Goal: Information Seeking & Learning: Learn about a topic

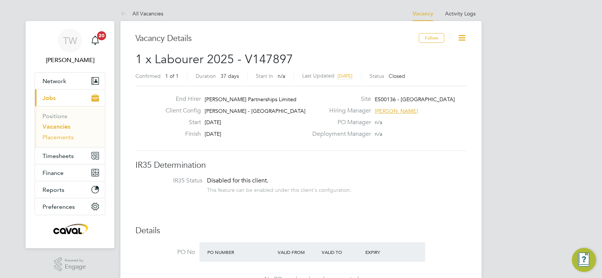
click at [58, 139] on link "Placements" at bounding box center [58, 137] width 31 height 7
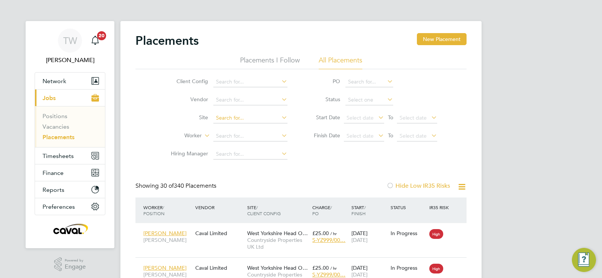
click at [252, 113] on input at bounding box center [251, 118] width 74 height 11
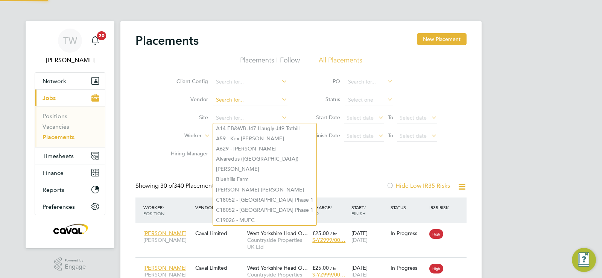
click at [255, 99] on input at bounding box center [251, 100] width 74 height 11
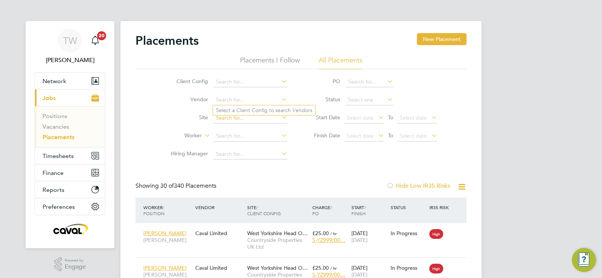
click at [253, 119] on input at bounding box center [251, 118] width 74 height 11
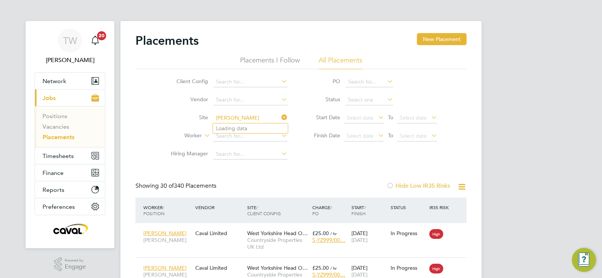
type input "benwell lane"
drag, startPoint x: 244, startPoint y: 126, endPoint x: 245, endPoint y: 119, distance: 6.4
click at [244, 124] on li "Site" at bounding box center [227, 118] width 142 height 18
click at [246, 118] on input at bounding box center [251, 118] width 74 height 11
type input "newcastle"
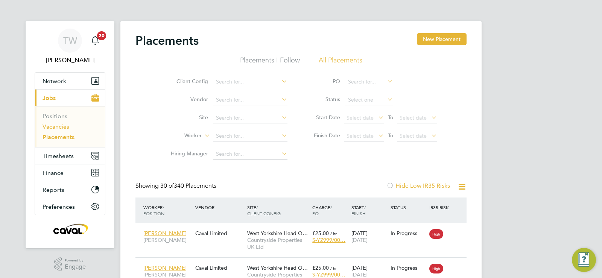
click at [63, 127] on link "Vacancies" at bounding box center [56, 126] width 27 height 7
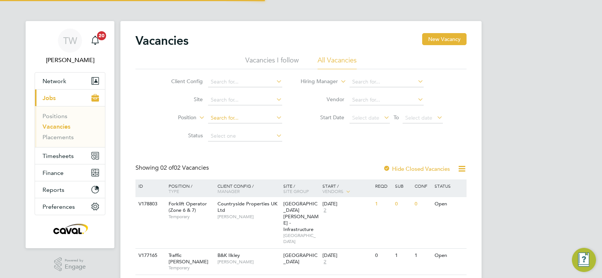
click at [229, 117] on input at bounding box center [245, 118] width 74 height 11
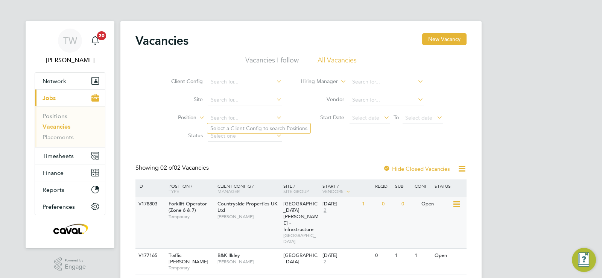
scroll to position [12, 0]
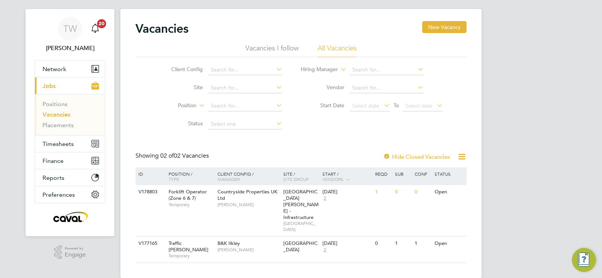
click at [231, 112] on li "Position" at bounding box center [221, 106] width 142 height 18
click at [231, 108] on input at bounding box center [245, 106] width 74 height 11
click at [250, 92] on input at bounding box center [245, 88] width 74 height 11
type input "benwell lane"
click at [244, 89] on input at bounding box center [245, 88] width 74 height 11
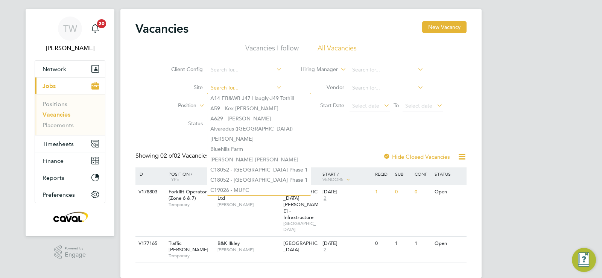
click at [210, 87] on input at bounding box center [245, 88] width 74 height 11
click at [213, 88] on input at bounding box center [245, 88] width 74 height 11
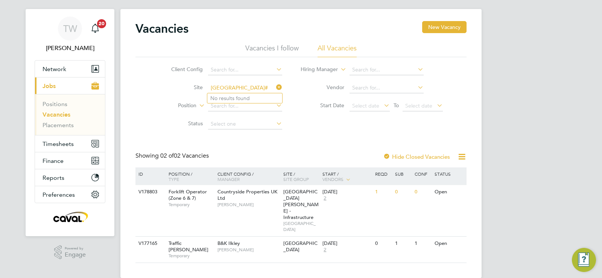
type input "newcastle#"
click at [256, 100] on li "Position" at bounding box center [221, 106] width 142 height 18
click at [247, 104] on input at bounding box center [245, 106] width 74 height 11
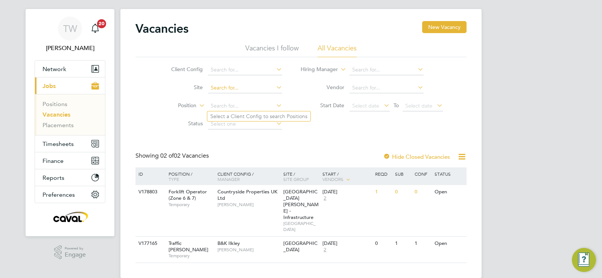
click at [243, 90] on input at bounding box center [245, 88] width 74 height 11
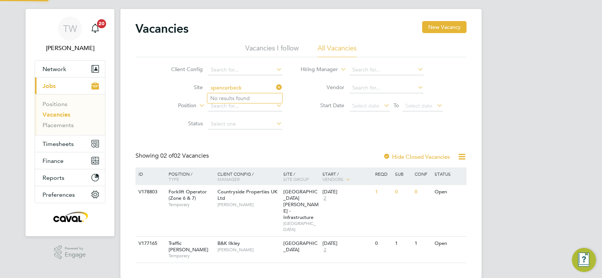
type input "spencerbeck"
click at [458, 191] on icon at bounding box center [457, 192] width 8 height 9
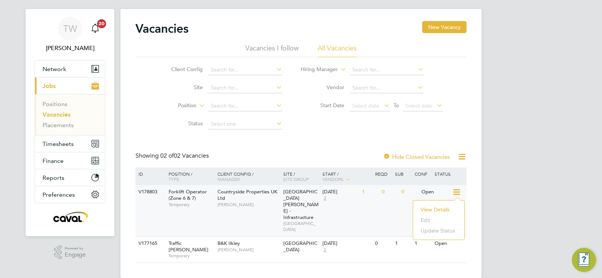
click at [444, 208] on li "View Details" at bounding box center [439, 209] width 44 height 11
click at [266, 50] on li "Vacancies I follow" at bounding box center [272, 51] width 53 height 14
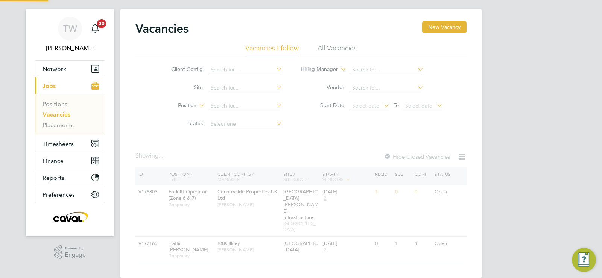
scroll to position [3, 0]
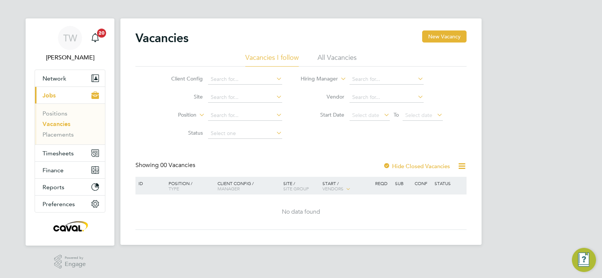
click at [338, 62] on li "All Vacancies" at bounding box center [337, 60] width 39 height 14
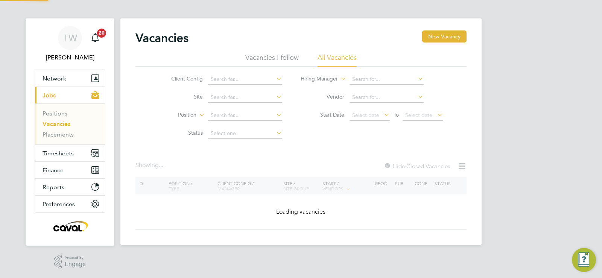
scroll to position [12, 0]
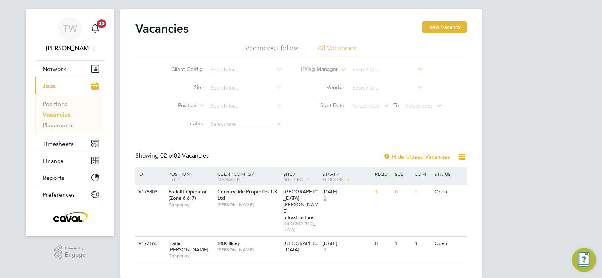
click at [55, 115] on link "Vacancies" at bounding box center [57, 114] width 28 height 7
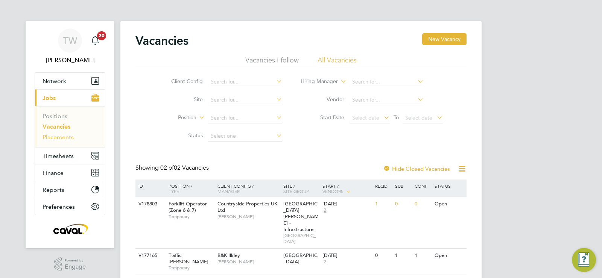
click at [61, 136] on link "Placements" at bounding box center [58, 137] width 31 height 7
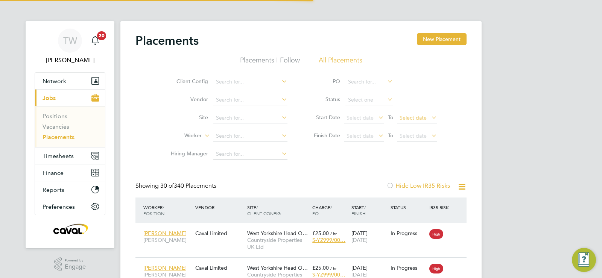
scroll to position [28, 66]
click at [250, 112] on li "Site" at bounding box center [227, 118] width 142 height 18
click at [250, 117] on input at bounding box center [251, 118] width 74 height 11
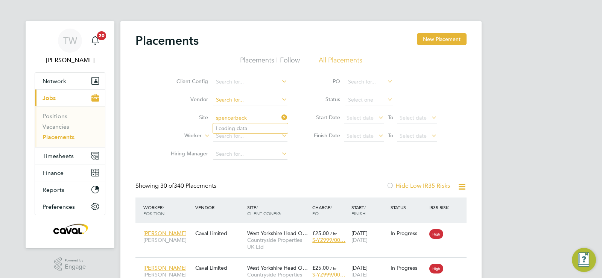
type input "spencerbeck"
click at [67, 125] on link "Vacancies" at bounding box center [56, 126] width 27 height 7
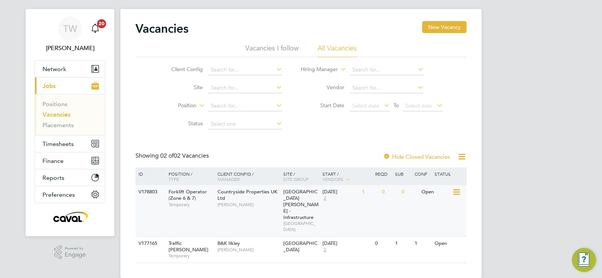
click at [185, 198] on span "Forklift Operator (Zone 6 & 7)" at bounding box center [188, 195] width 38 height 13
click at [158, 195] on div "V178803" at bounding box center [150, 192] width 26 height 14
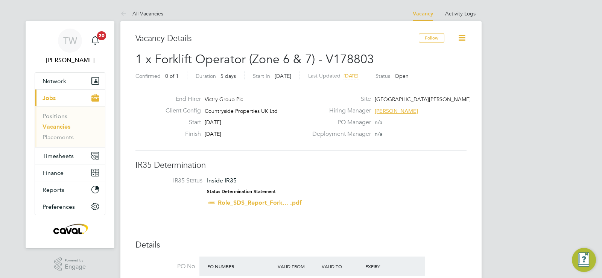
click at [398, 101] on span "[GEOGRAPHIC_DATA][PERSON_NAME][GEOGRAPHIC_DATA] - Infras…" at bounding box center [461, 99] width 173 height 7
click at [400, 96] on span "[GEOGRAPHIC_DATA][PERSON_NAME][GEOGRAPHIC_DATA] - Infras…" at bounding box center [461, 99] width 173 height 7
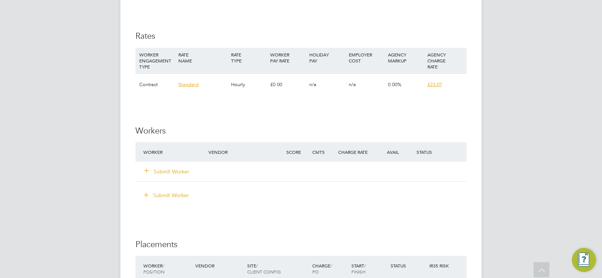
scroll to position [490, 0]
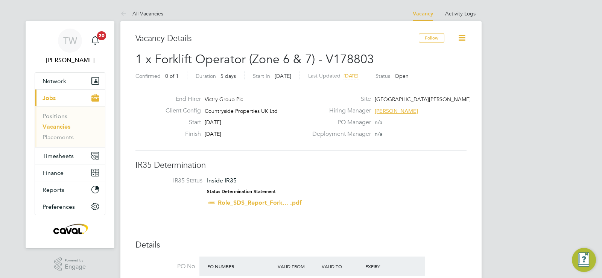
click at [408, 102] on span "[GEOGRAPHIC_DATA][PERSON_NAME][GEOGRAPHIC_DATA] - Infras…" at bounding box center [461, 99] width 173 height 7
drag, startPoint x: 398, startPoint y: 77, endPoint x: 293, endPoint y: 93, distance: 107.0
click at [390, 77] on label "Status" at bounding box center [383, 76] width 15 height 7
drag, startPoint x: 378, startPoint y: 96, endPoint x: 500, endPoint y: 100, distance: 122.4
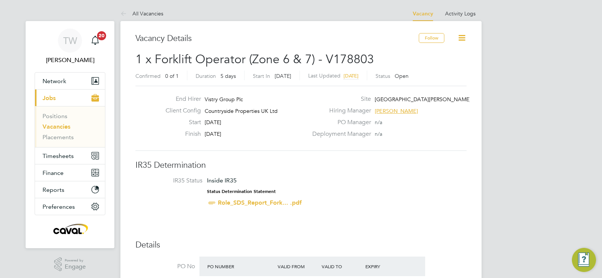
click at [221, 124] on span "[DATE]" at bounding box center [213, 122] width 17 height 7
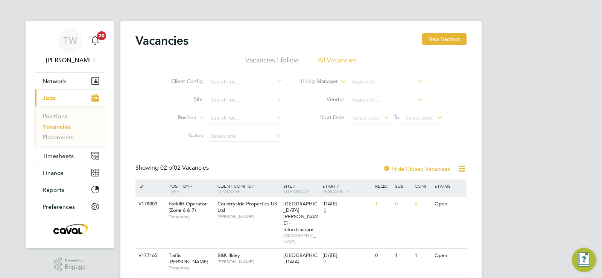
scroll to position [12, 0]
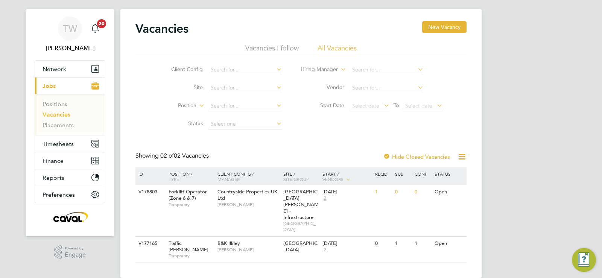
click at [384, 154] on div at bounding box center [387, 158] width 8 height 8
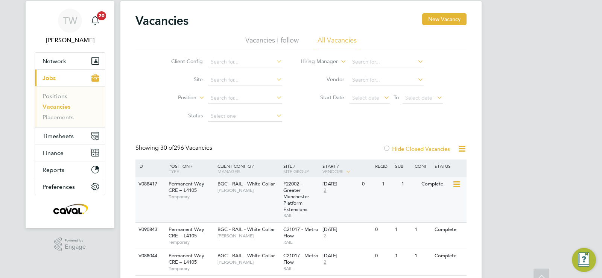
scroll to position [12, 0]
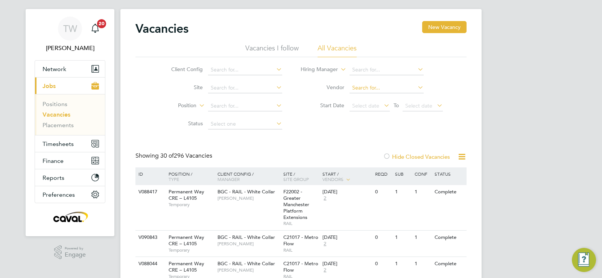
click at [357, 86] on input at bounding box center [387, 88] width 74 height 11
click at [358, 87] on input at bounding box center [387, 88] width 74 height 11
click at [248, 124] on input at bounding box center [245, 124] width 74 height 11
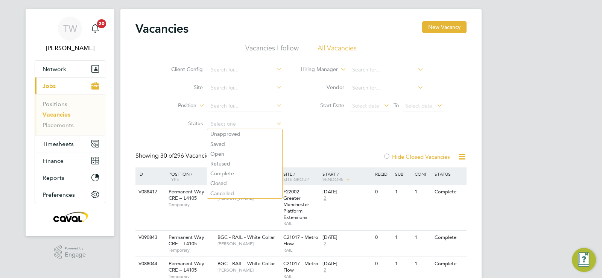
drag, startPoint x: 248, startPoint y: 124, endPoint x: 257, endPoint y: 82, distance: 42.3
click at [248, 122] on input at bounding box center [245, 124] width 74 height 11
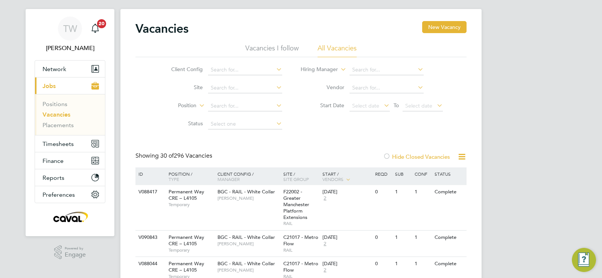
click at [259, 49] on li "Vacancies I follow" at bounding box center [272, 51] width 53 height 14
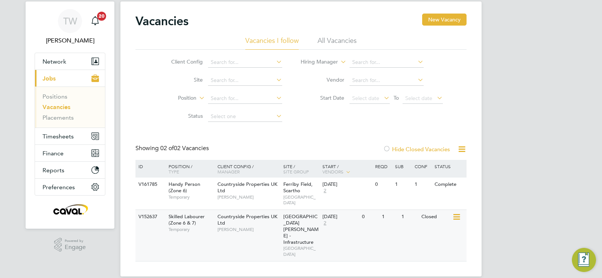
scroll to position [24, 0]
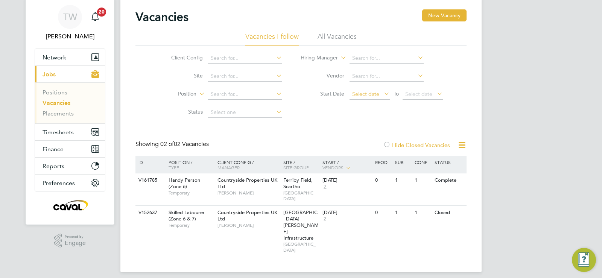
click at [374, 96] on span "Select date" at bounding box center [365, 94] width 27 height 7
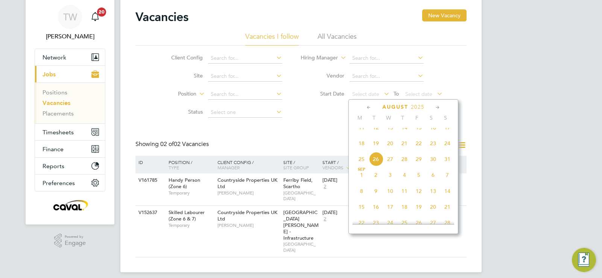
click at [361, 151] on span "18" at bounding box center [362, 143] width 14 height 14
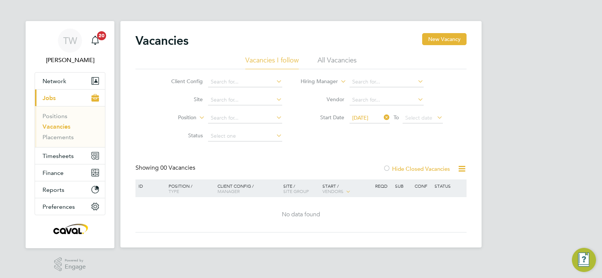
scroll to position [3, 0]
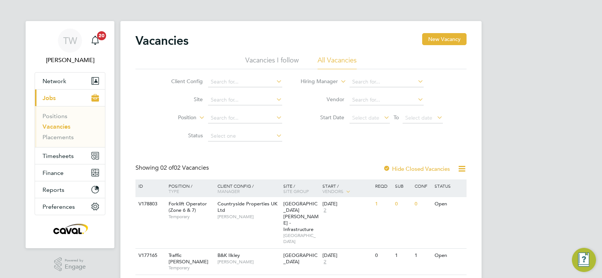
scroll to position [12, 0]
